Goal: Navigation & Orientation: Find specific page/section

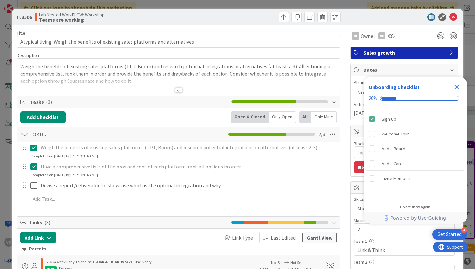
click at [456, 90] on icon "Close Checklist" at bounding box center [457, 87] width 8 height 8
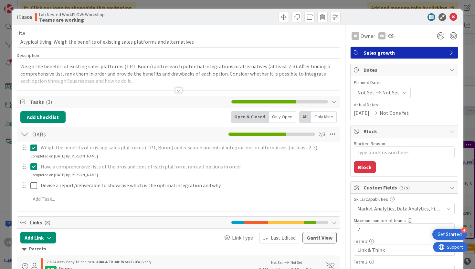
type textarea "x"
click at [178, 90] on div at bounding box center [178, 90] width 7 height 5
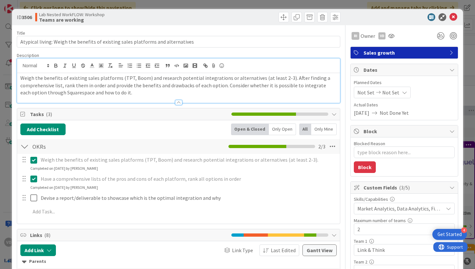
click at [178, 102] on div at bounding box center [178, 102] width 7 height 5
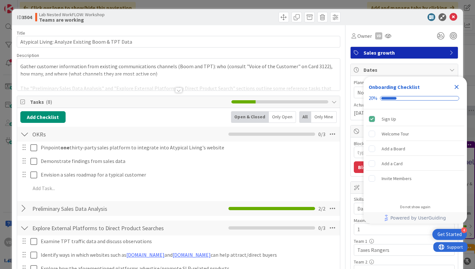
click at [456, 86] on icon "Close Checklist" at bounding box center [457, 87] width 4 height 4
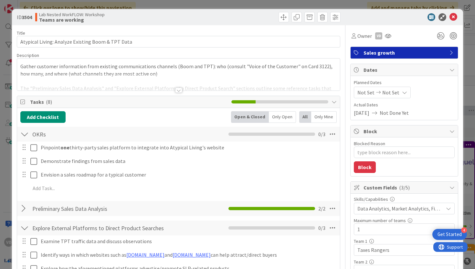
click at [152, 87] on div at bounding box center [178, 82] width 323 height 16
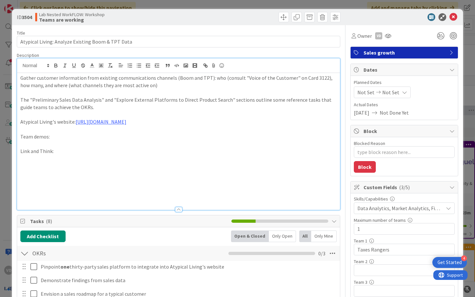
type textarea "x"
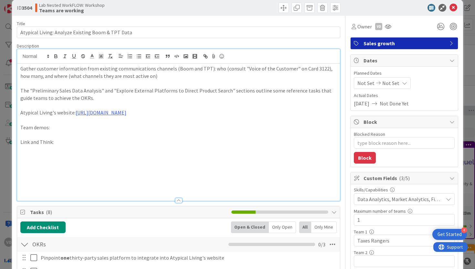
scroll to position [11, 0]
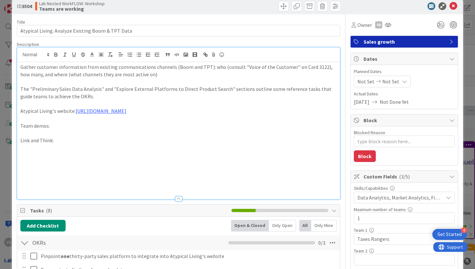
click at [177, 161] on div "Gather customer information from existing communications channels (Boom and TPT…" at bounding box center [178, 130] width 323 height 137
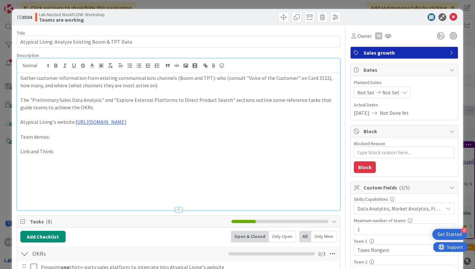
click at [456, 17] on icon at bounding box center [453, 17] width 8 height 8
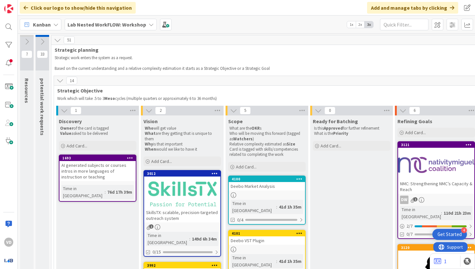
click at [97, 26] on b "Lab Nested WorkFLOW: Workshop" at bounding box center [107, 24] width 79 height 6
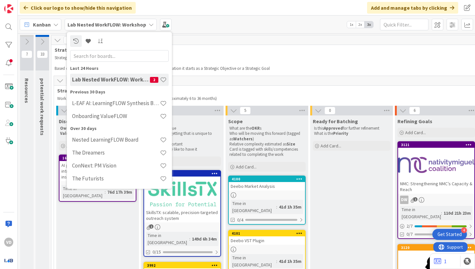
click at [228, 33] on div "Kanban Lab Nested WorkFLOW: Workshop Last 24 Hours Lab Nested WorkFLOW: Worksho…" at bounding box center [246, 25] width 457 height 18
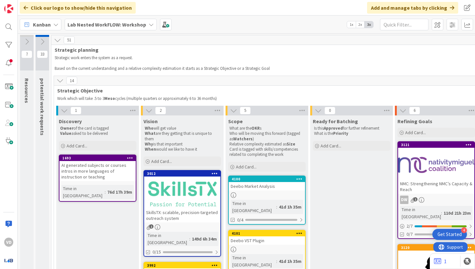
scroll to position [55, 0]
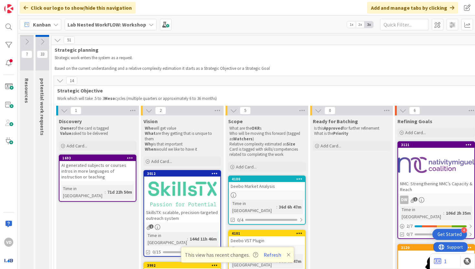
scroll to position [50, 495]
